Goal: Complete application form: Complete application form

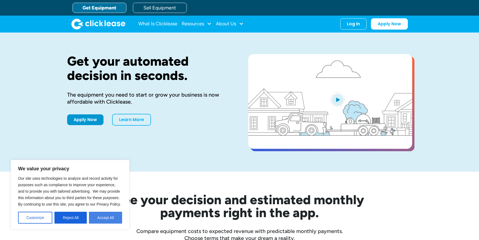
click at [109, 220] on button "Accept All" at bounding box center [105, 218] width 33 height 12
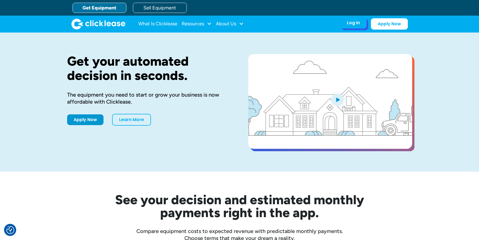
click at [352, 21] on div "Log In" at bounding box center [353, 22] width 13 height 5
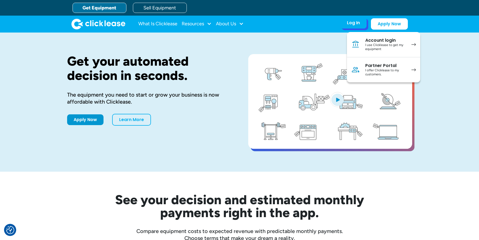
click at [373, 48] on div "I use Clicklease to get my equipment" at bounding box center [385, 47] width 41 height 8
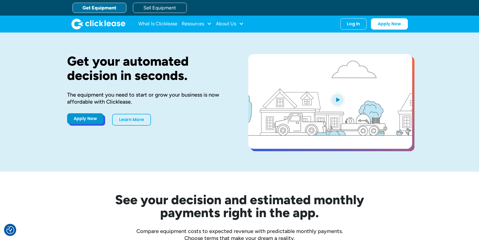
click at [87, 116] on link "Apply Now" at bounding box center [85, 118] width 36 height 11
